Goal: Find specific page/section: Find specific page/section

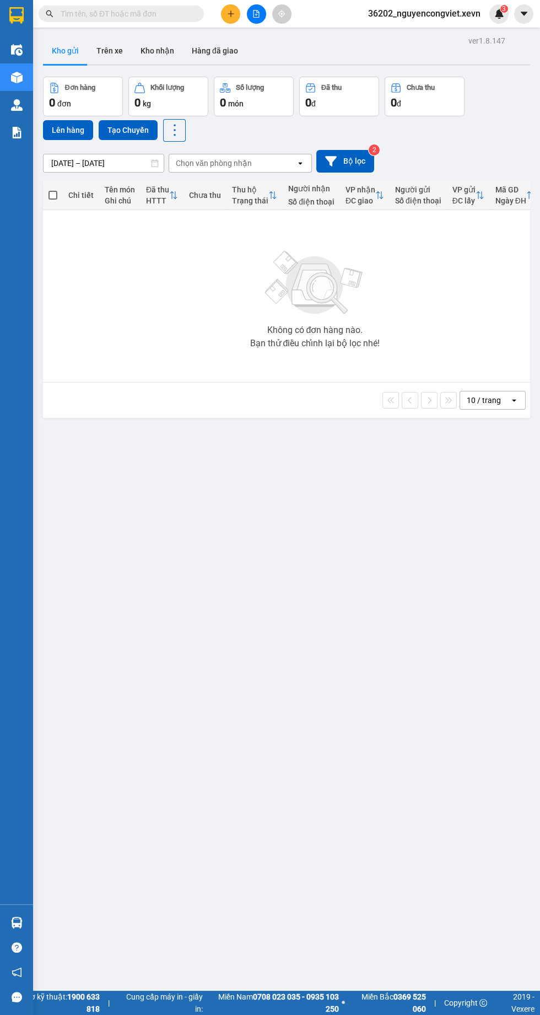
click at [16, 132] on img at bounding box center [17, 133] width 12 height 12
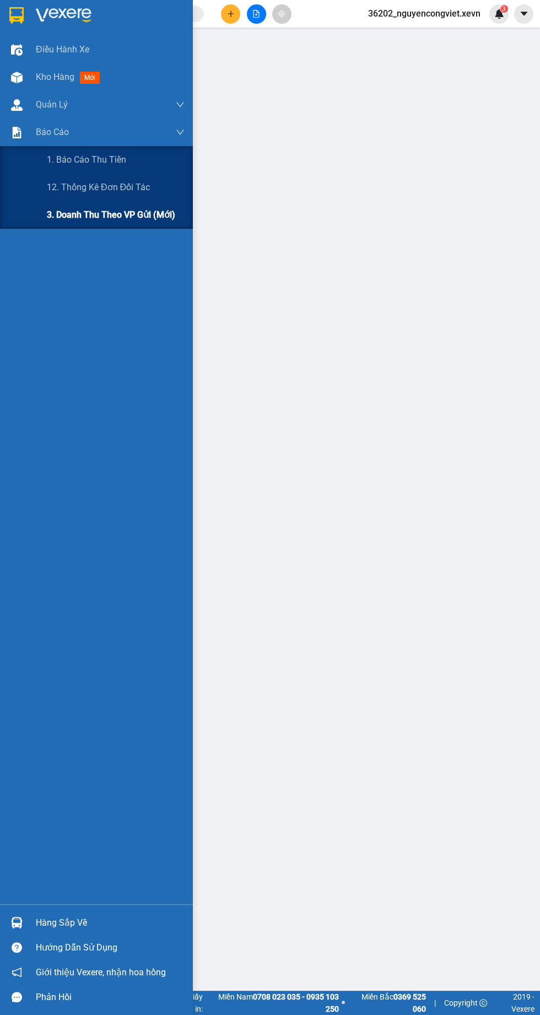
click at [86, 214] on span "3. Doanh Thu theo VP Gửi (mới)" at bounding box center [111, 215] width 128 height 14
